Goal: Information Seeking & Learning: Learn about a topic

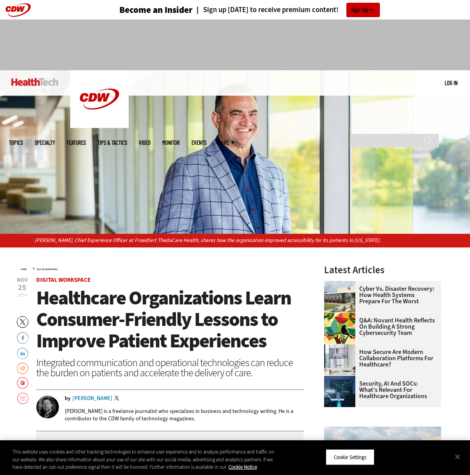
click at [188, 342] on span "Healthcare Organizations Learn Consumer-Friendly Lessons to Improve Patient Exp…" at bounding box center [163, 319] width 255 height 69
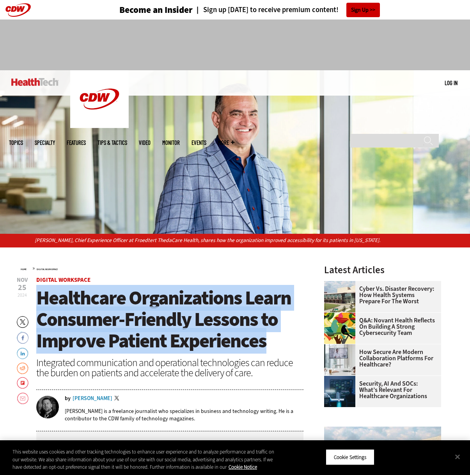
drag, startPoint x: 249, startPoint y: 346, endPoint x: 40, endPoint y: 298, distance: 214.8
click at [40, 298] on h1 "Healthcare Organizations Learn Consumer-Friendly Lessons to Improve Patient Exp…" at bounding box center [170, 319] width 268 height 64
copy span "Healthcare Organizations Learn Consumer-Friendly Lessons to Improve Patient Exp…"
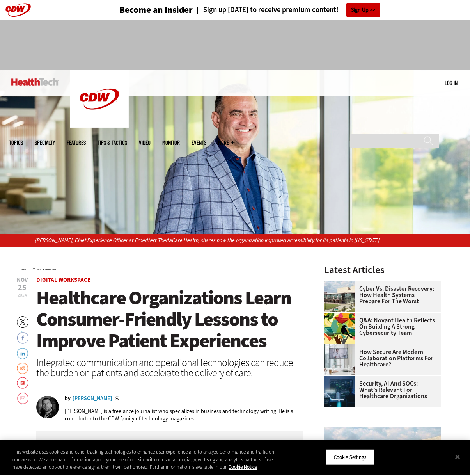
scroll to position [77, 0]
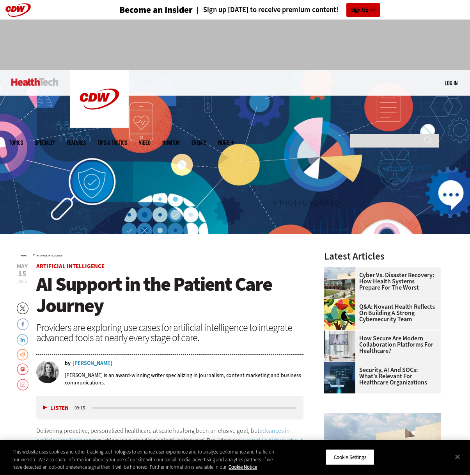
click at [60, 42] on div at bounding box center [235, 42] width 453 height 44
click at [100, 309] on span "AI Support in the Patient Care Journey" at bounding box center [154, 294] width 236 height 47
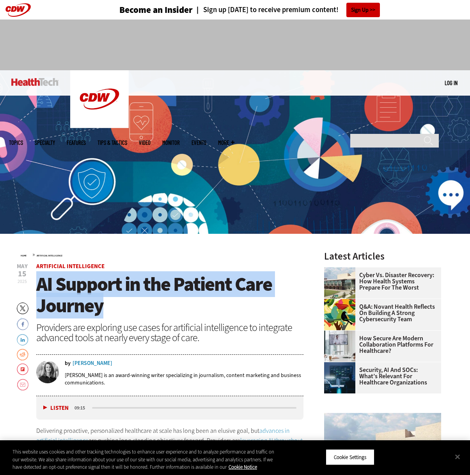
drag, startPoint x: 111, startPoint y: 307, endPoint x: 37, endPoint y: 280, distance: 78.4
click at [37, 280] on h1 "AI Support in the Patient Care Journey" at bounding box center [170, 294] width 268 height 43
copy span "AI Support in the Patient Care Journey"
click at [39, 285] on h1 "AI Support in the Patient Care Journey" at bounding box center [170, 294] width 268 height 43
